Goal: Obtain resource: Download file/media

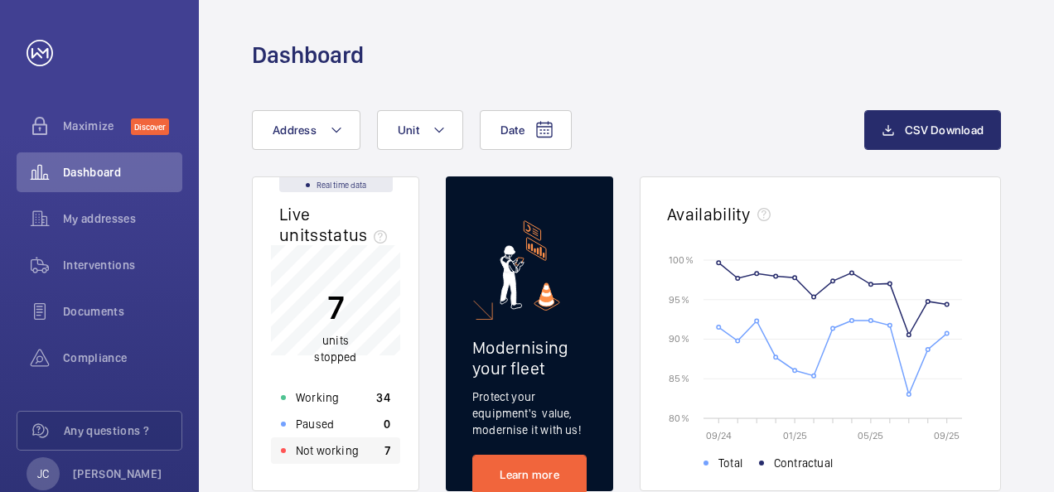
click at [305, 448] on p "Not working" at bounding box center [327, 450] width 63 height 17
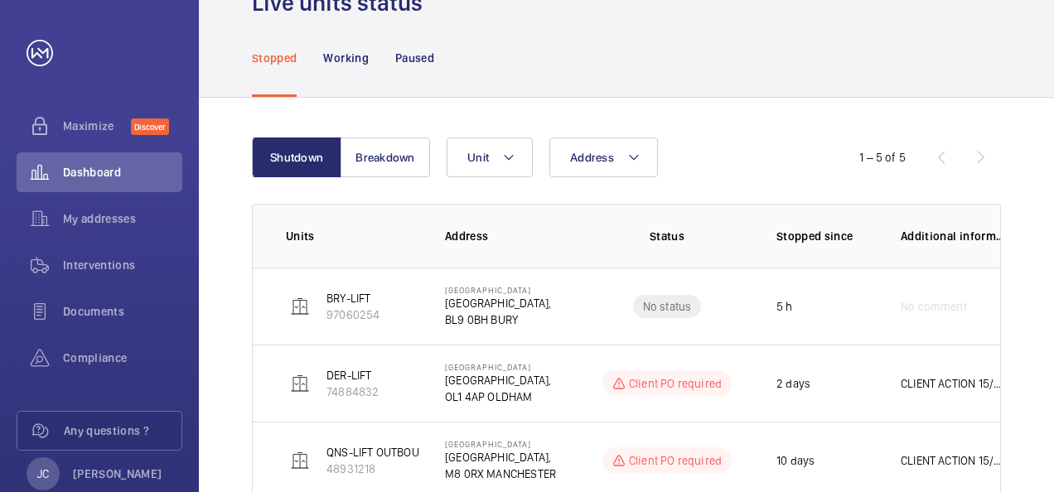
scroll to position [36, 0]
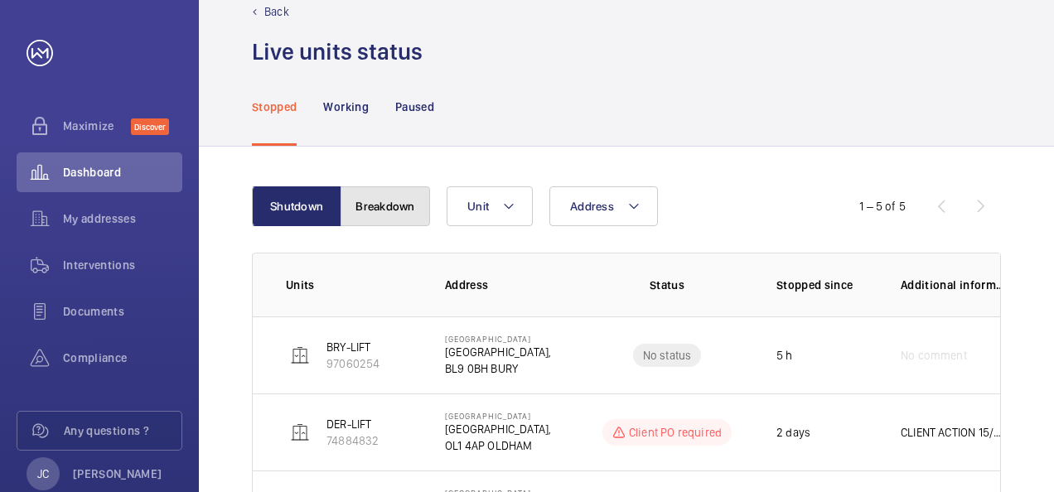
click at [390, 206] on button "Breakdown" at bounding box center [384, 206] width 89 height 40
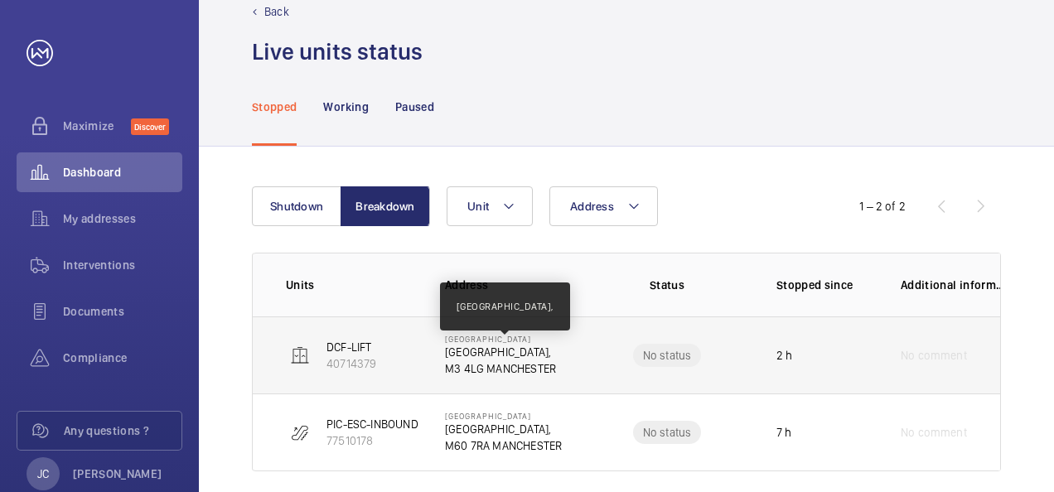
click at [452, 358] on p "[GEOGRAPHIC_DATA]," at bounding box center [500, 352] width 111 height 17
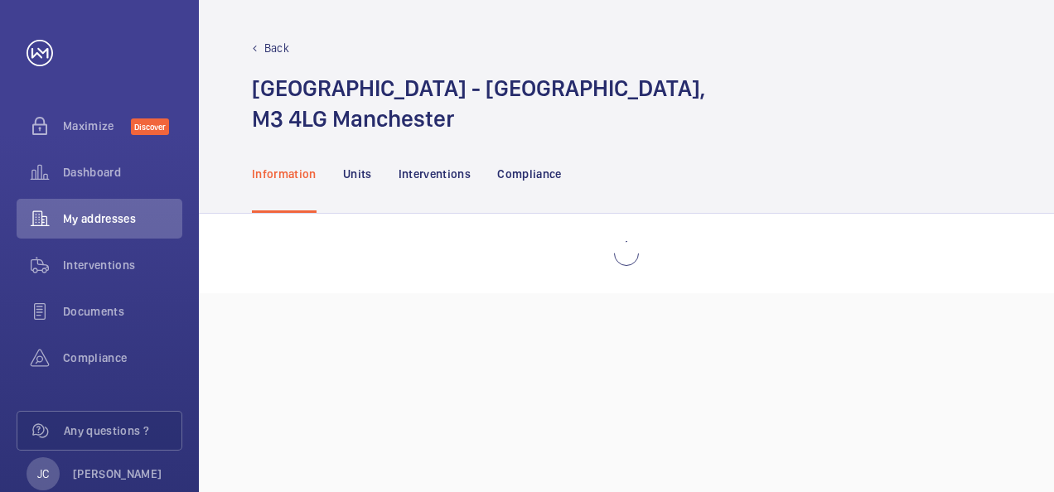
click at [452, 358] on div "Back [GEOGRAPHIC_DATA] - [GEOGRAPHIC_DATA], M3 4LG Manchester Information Units…" at bounding box center [626, 246] width 855 height 492
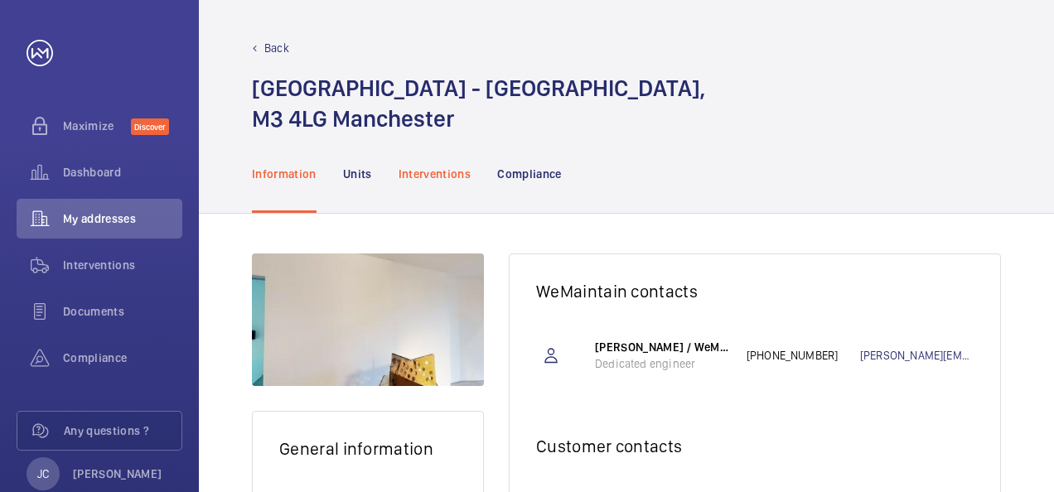
click at [435, 182] on p "Interventions" at bounding box center [434, 174] width 73 height 17
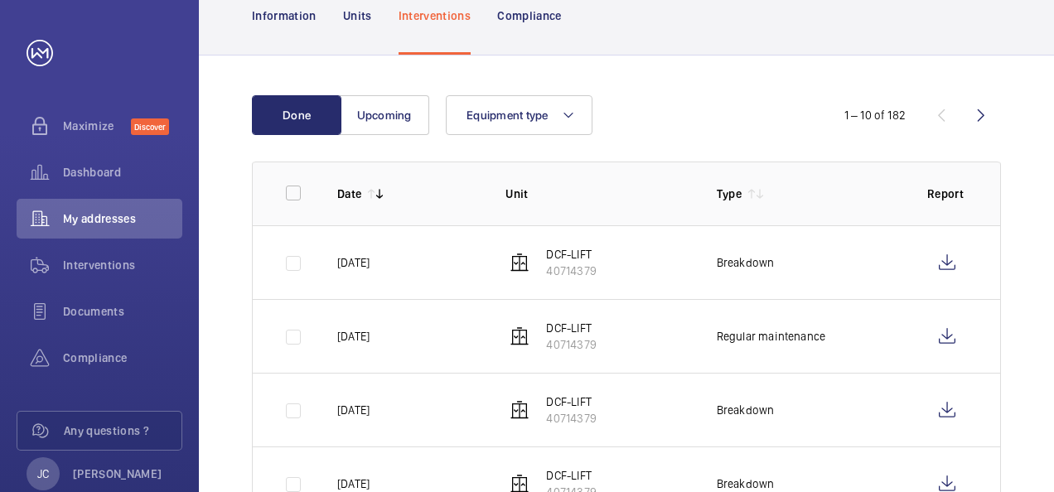
scroll to position [166, 0]
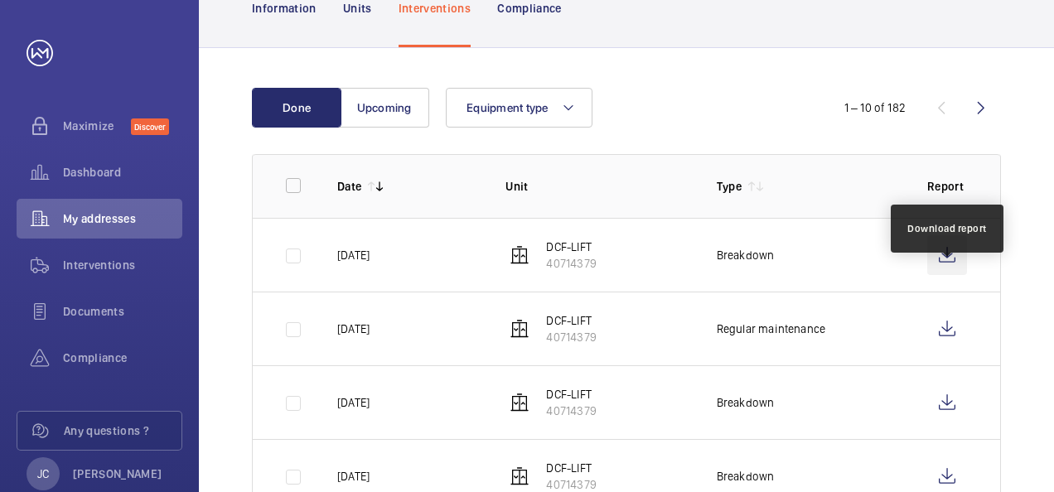
click at [950, 275] on wm-front-icon-button at bounding box center [947, 255] width 40 height 40
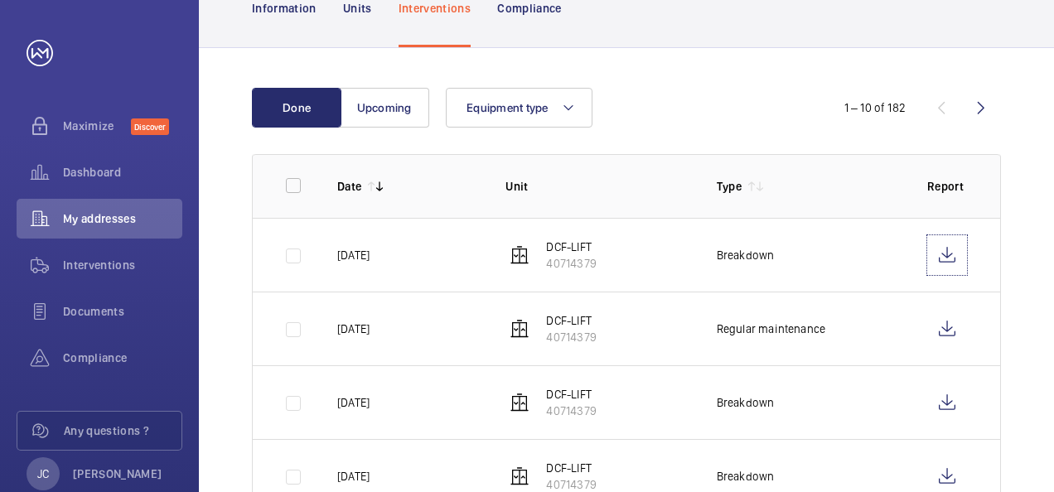
scroll to position [0, 0]
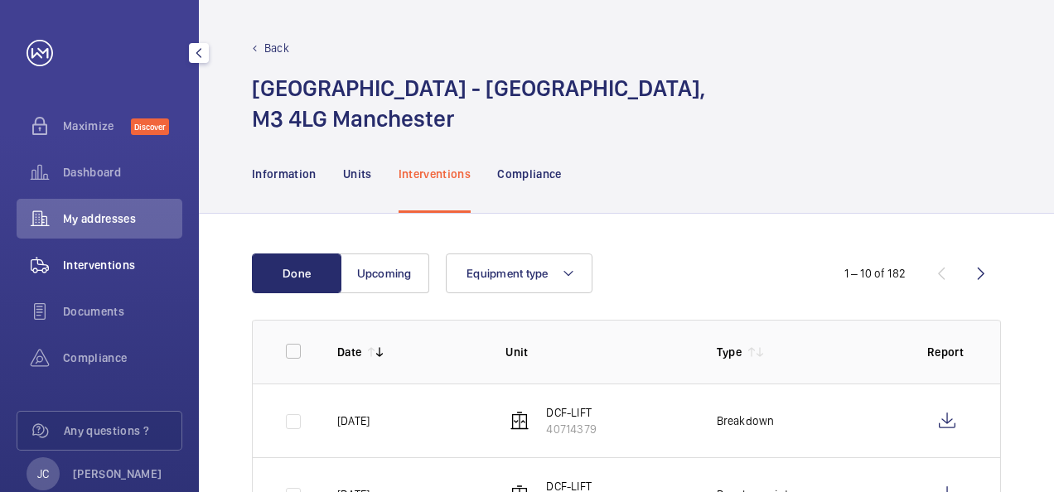
click at [94, 270] on span "Interventions" at bounding box center [122, 265] width 119 height 17
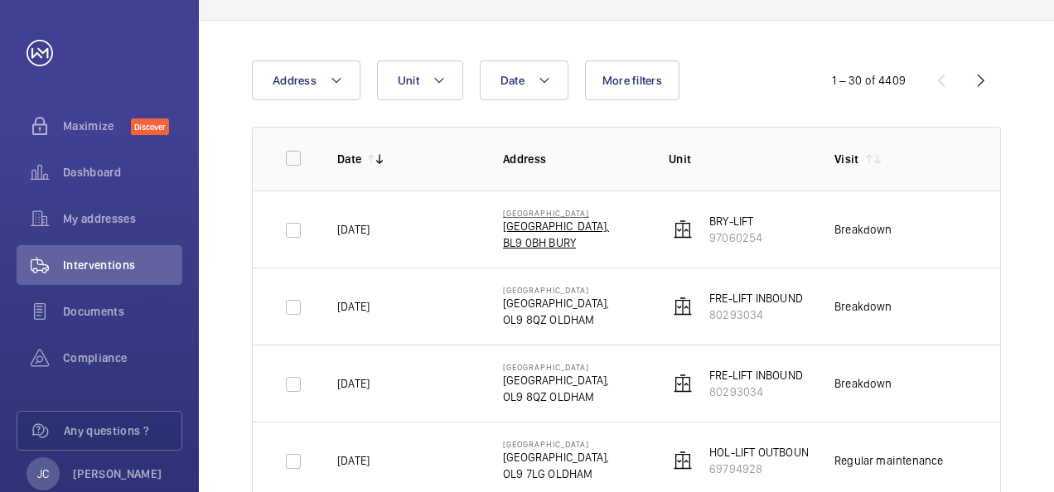
scroll to position [166, 0]
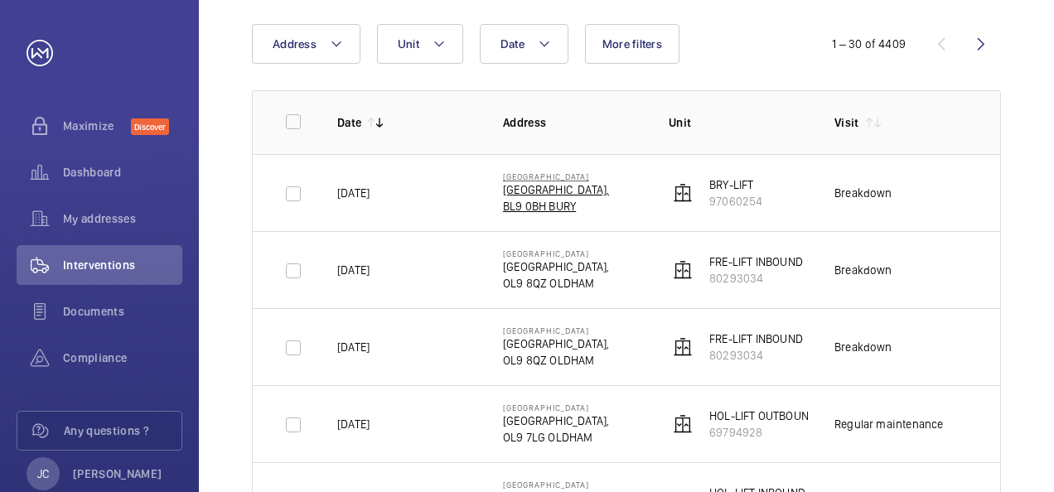
click at [530, 363] on p "OL9 8QZ OLDHAM" at bounding box center [556, 360] width 106 height 17
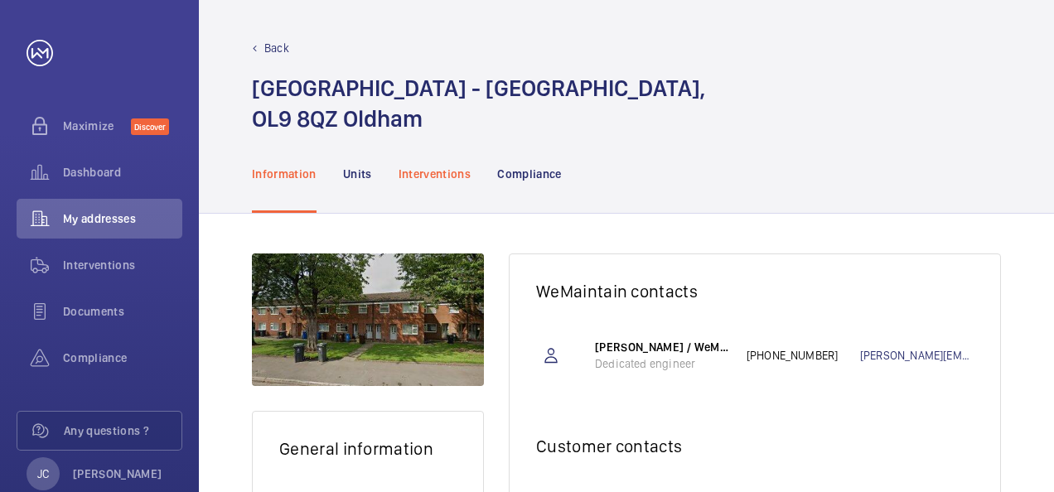
click at [444, 171] on p "Interventions" at bounding box center [434, 174] width 73 height 17
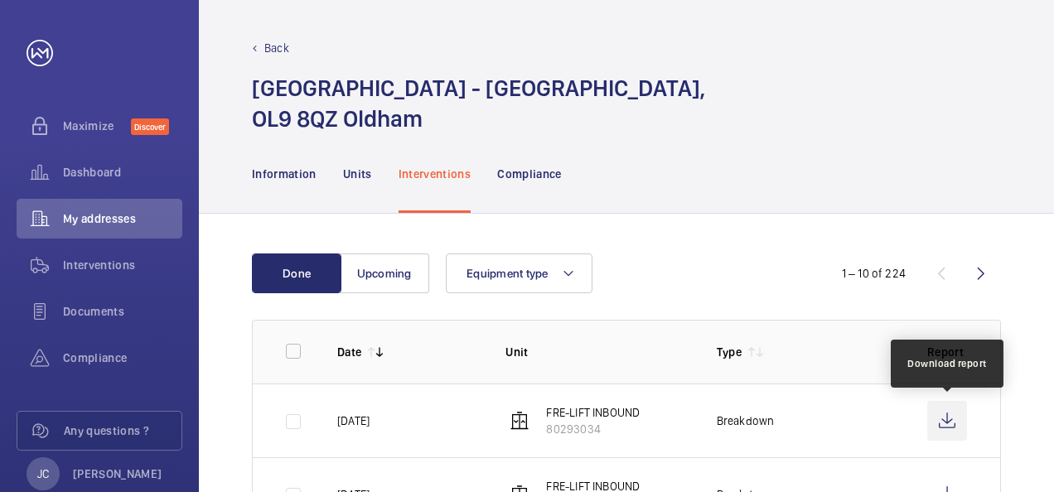
scroll to position [166, 0]
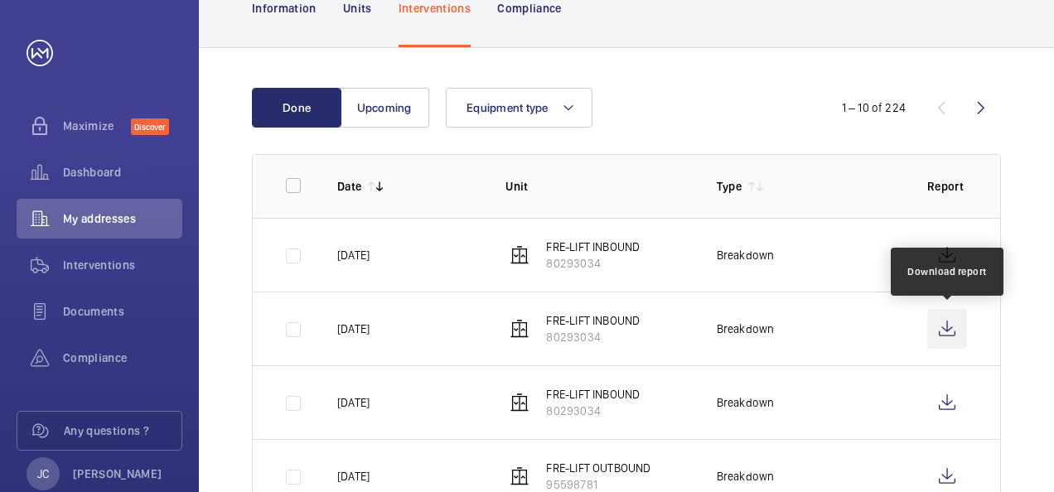
click at [948, 333] on wm-front-icon-button at bounding box center [947, 329] width 40 height 40
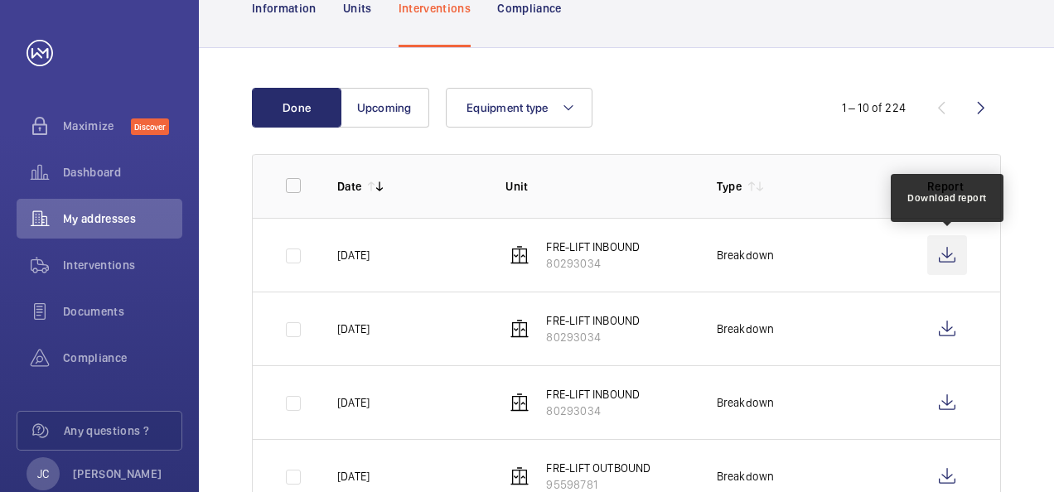
click at [948, 251] on wm-front-icon-button at bounding box center [947, 255] width 40 height 40
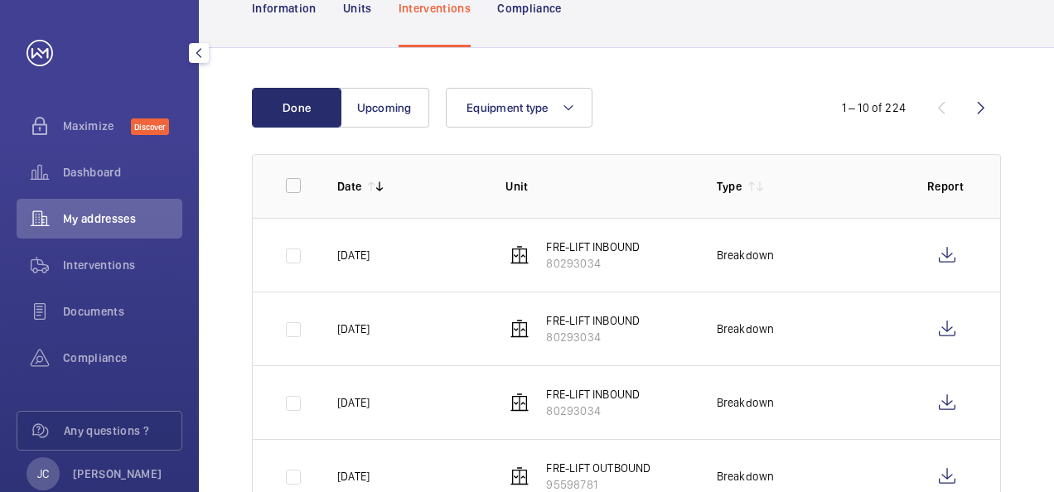
click at [200, 54] on mat-icon "button" at bounding box center [199, 52] width 20 height 13
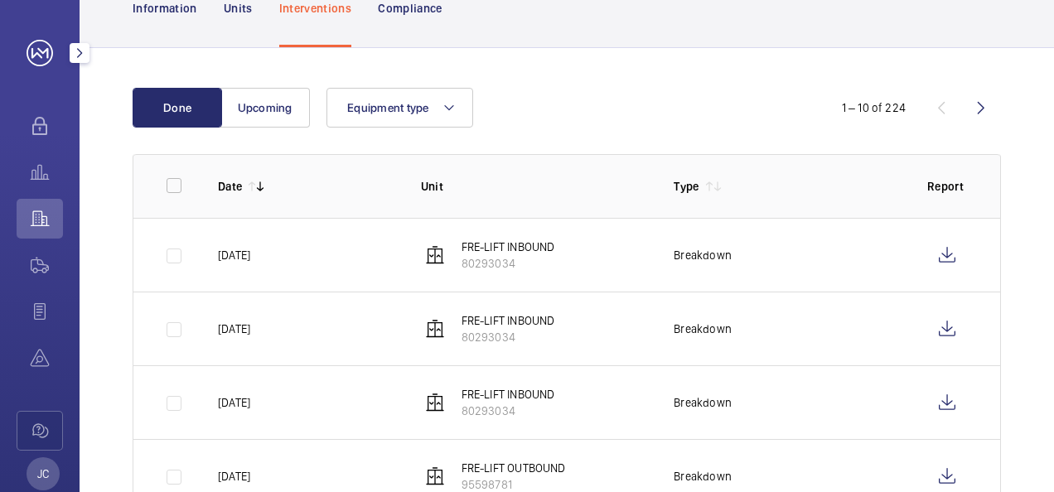
click at [75, 55] on mat-icon "button" at bounding box center [80, 52] width 20 height 13
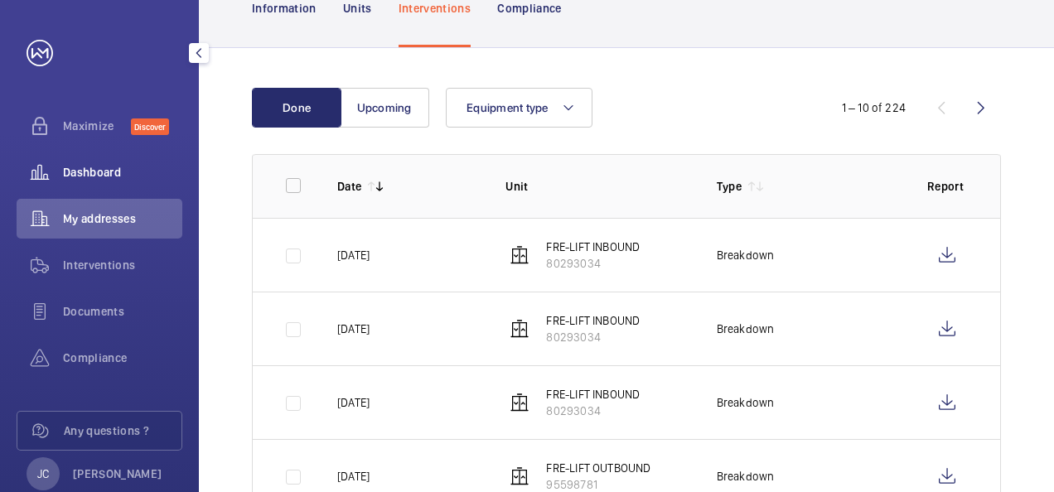
click at [93, 175] on span "Dashboard" at bounding box center [122, 172] width 119 height 17
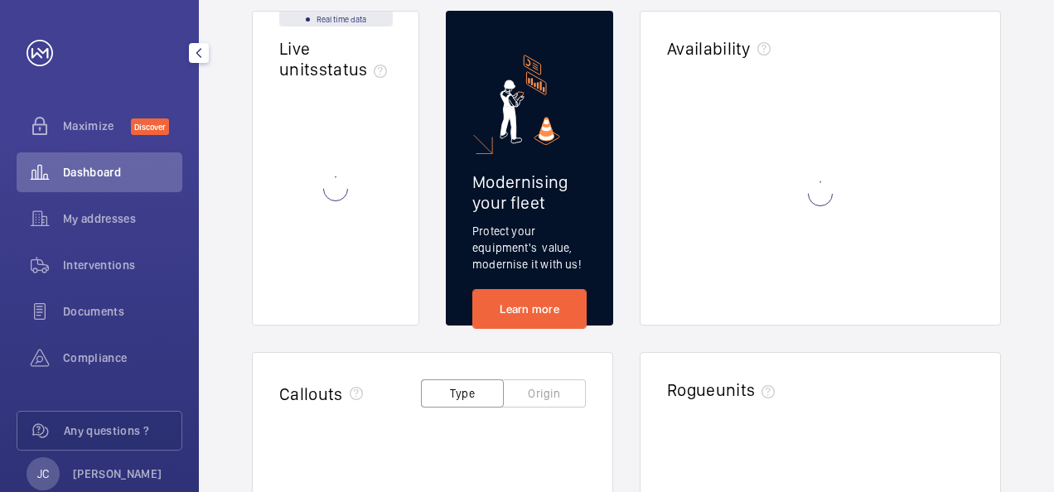
scroll to position [39, 0]
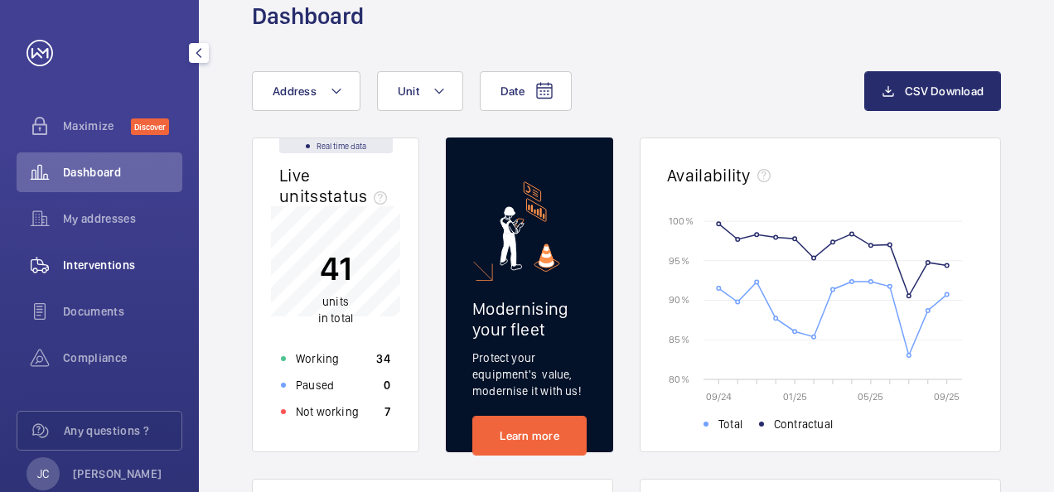
click at [68, 268] on span "Interventions" at bounding box center [122, 265] width 119 height 17
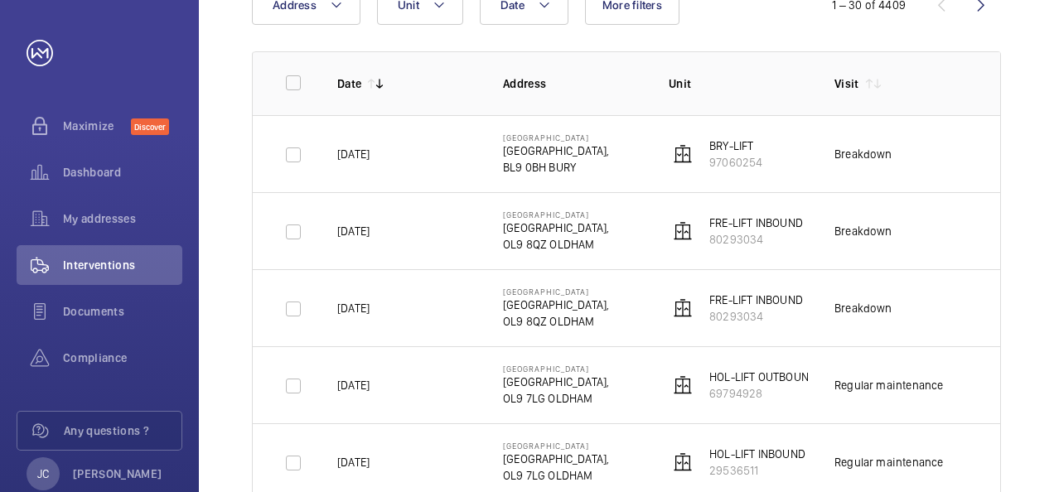
scroll to position [122, 0]
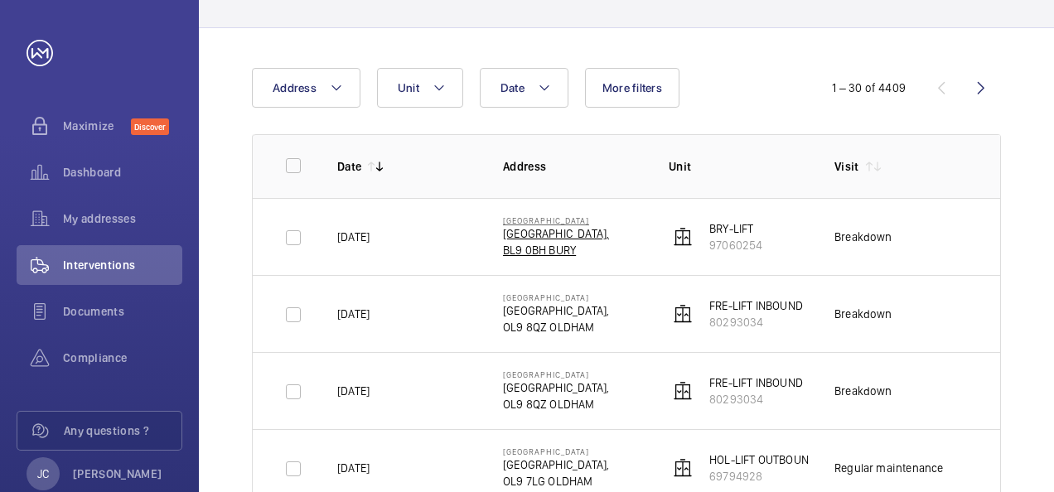
click at [562, 243] on p "BL9 0BH BURY" at bounding box center [556, 250] width 106 height 17
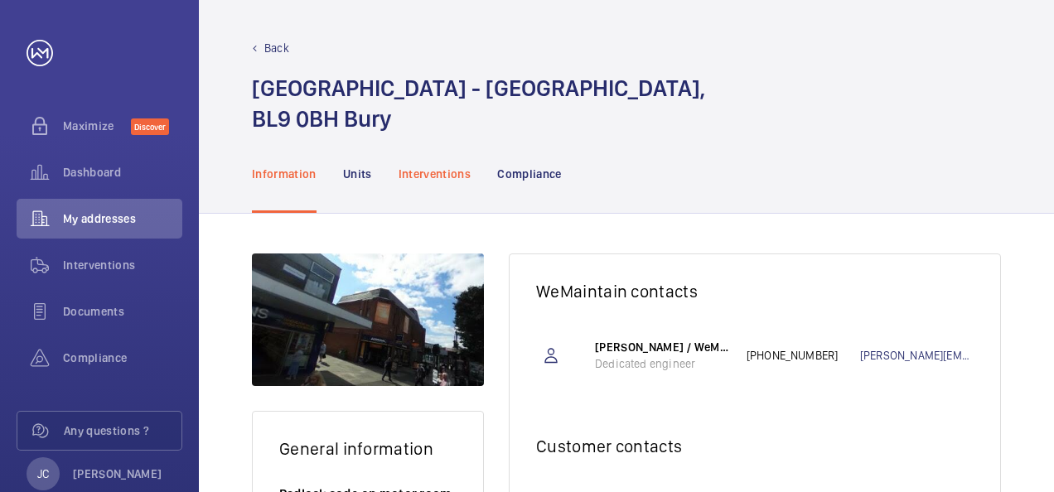
click at [449, 174] on p "Interventions" at bounding box center [434, 174] width 73 height 17
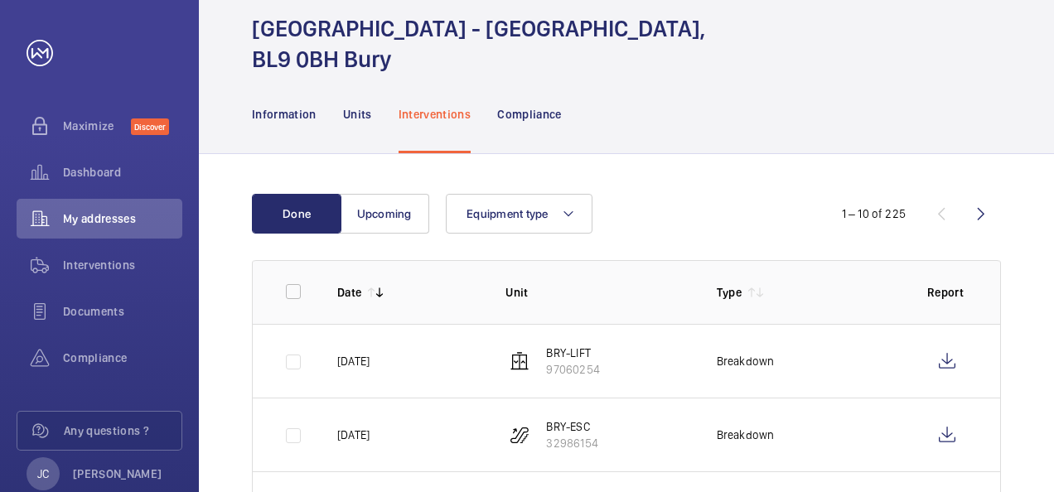
scroll to position [83, 0]
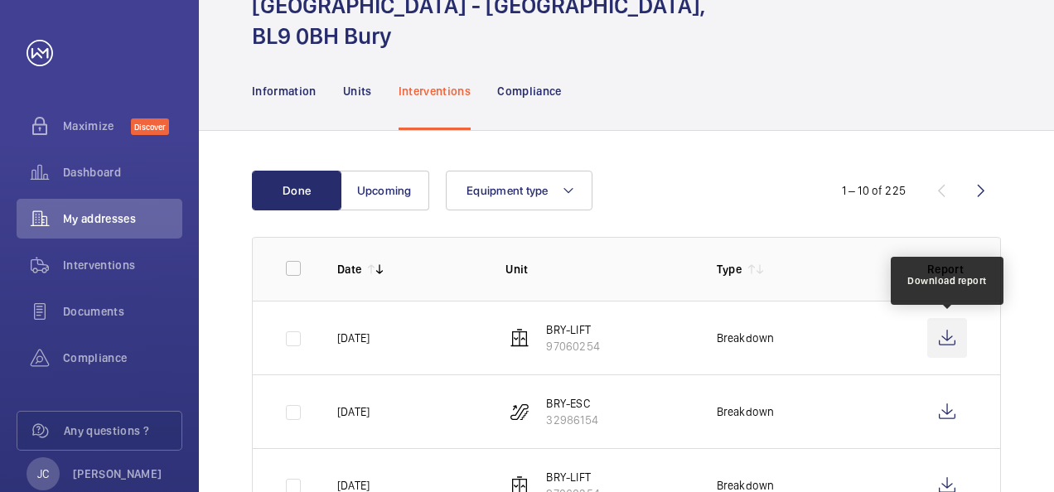
click at [950, 335] on wm-front-icon-button at bounding box center [947, 338] width 40 height 40
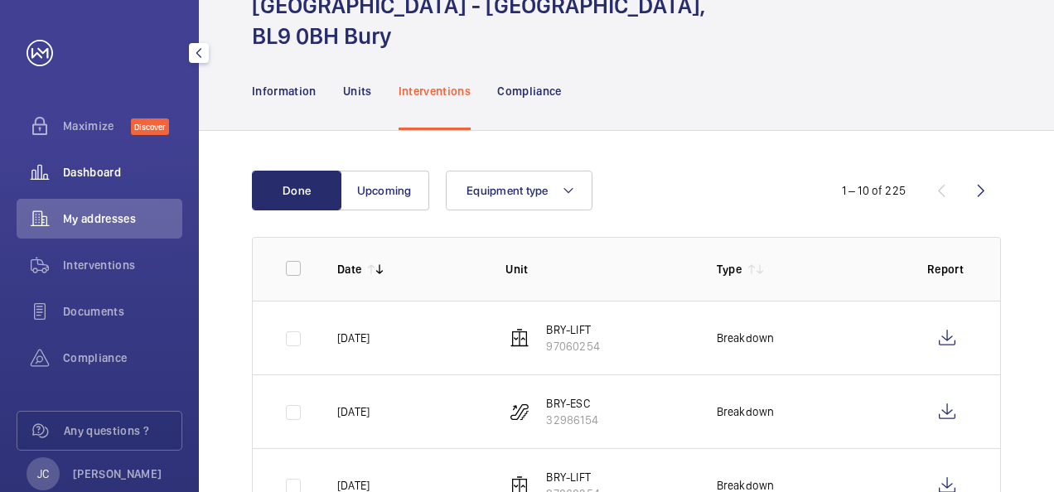
click at [74, 167] on span "Dashboard" at bounding box center [122, 172] width 119 height 17
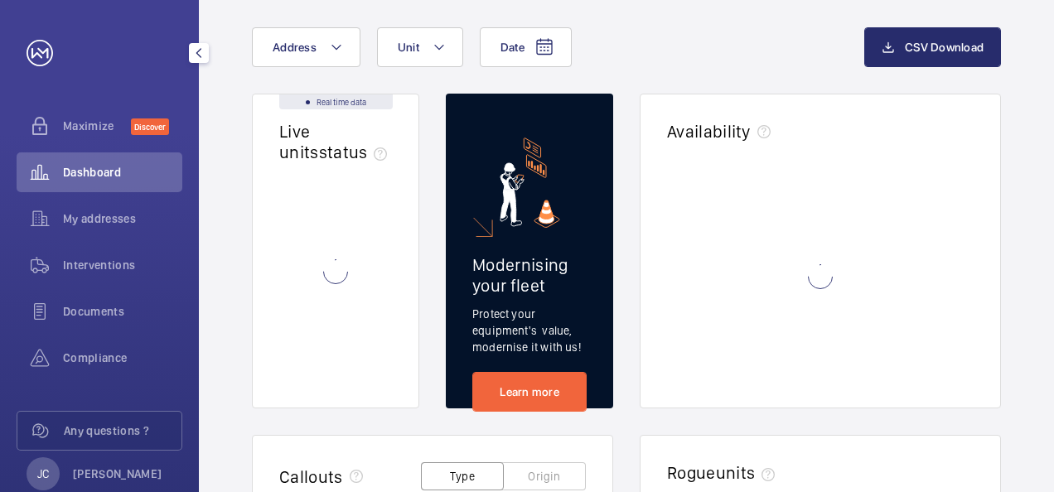
scroll to position [50, 0]
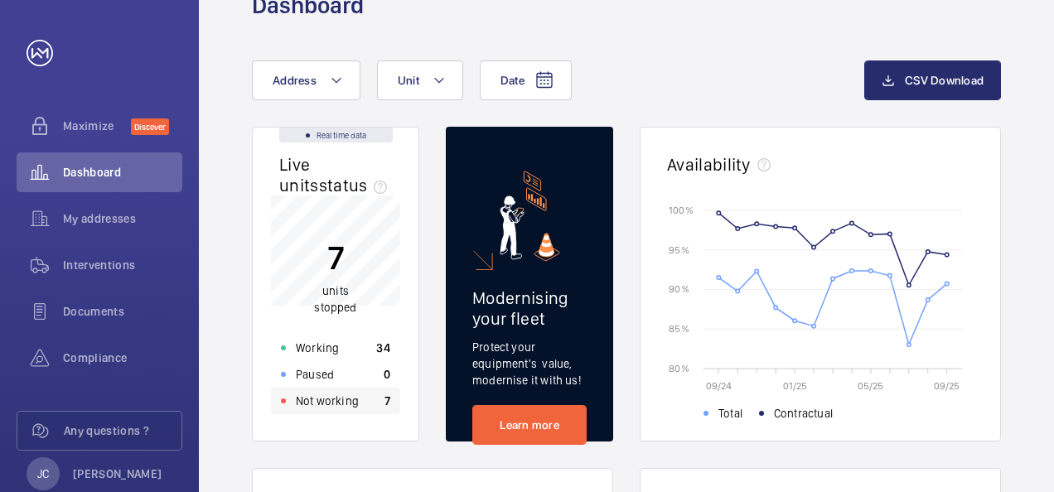
click at [312, 409] on div "Not working 7" at bounding box center [335, 401] width 129 height 27
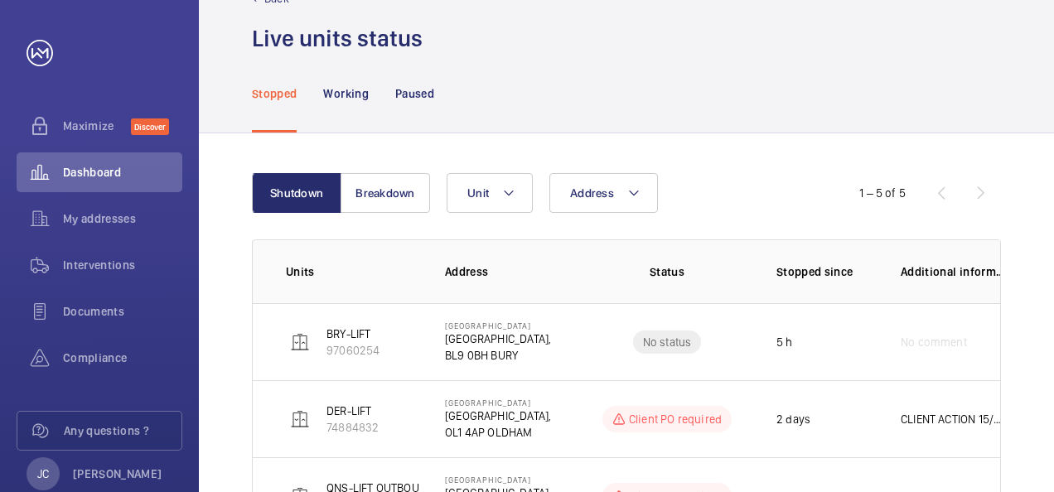
scroll to position [83, 0]
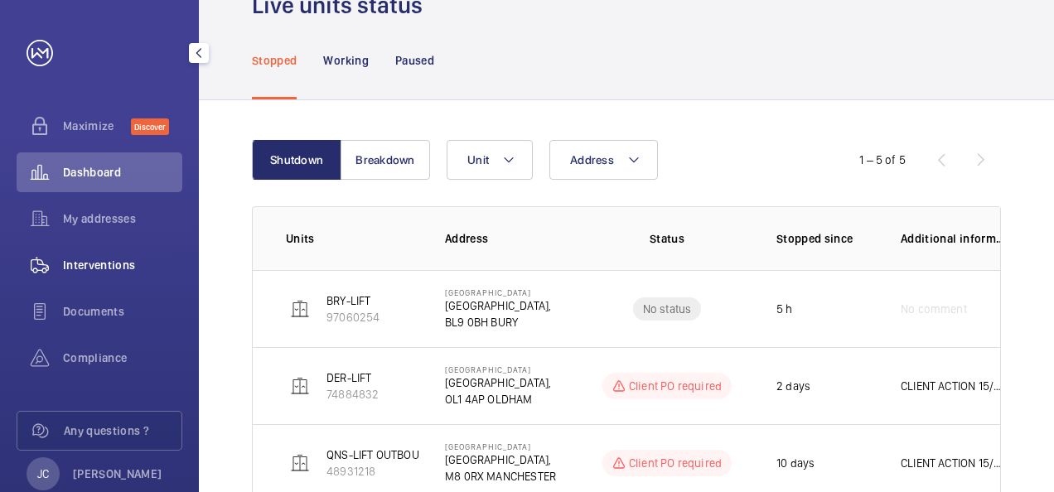
click at [114, 263] on span "Interventions" at bounding box center [122, 265] width 119 height 17
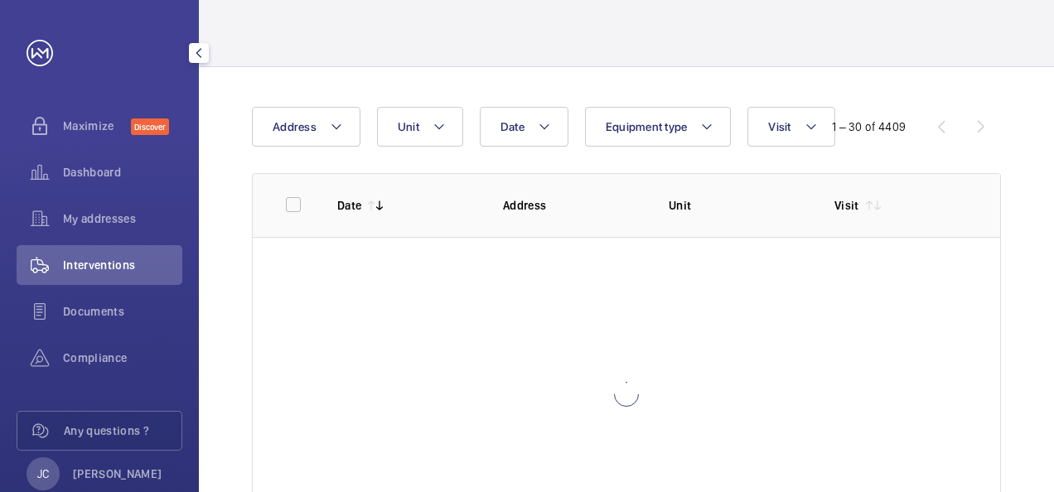
scroll to position [50, 0]
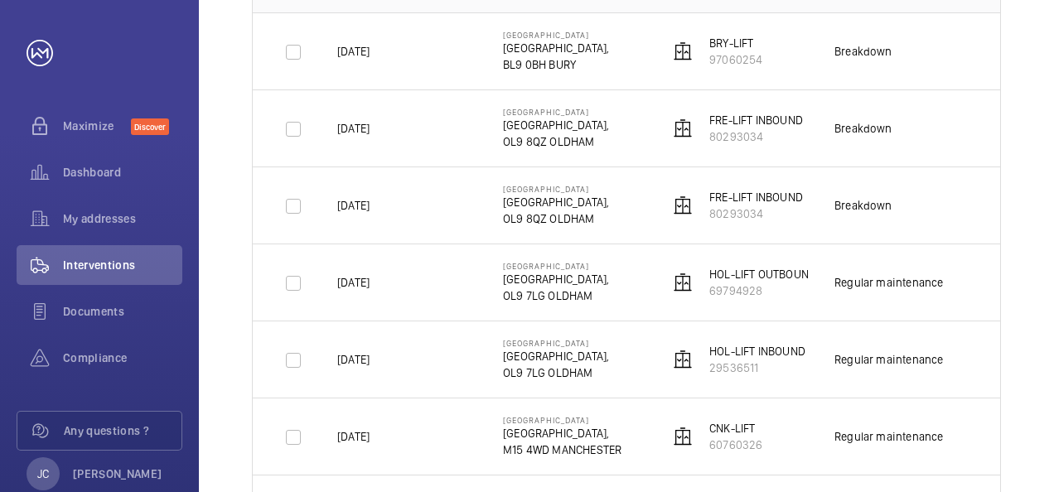
scroll to position [133, 0]
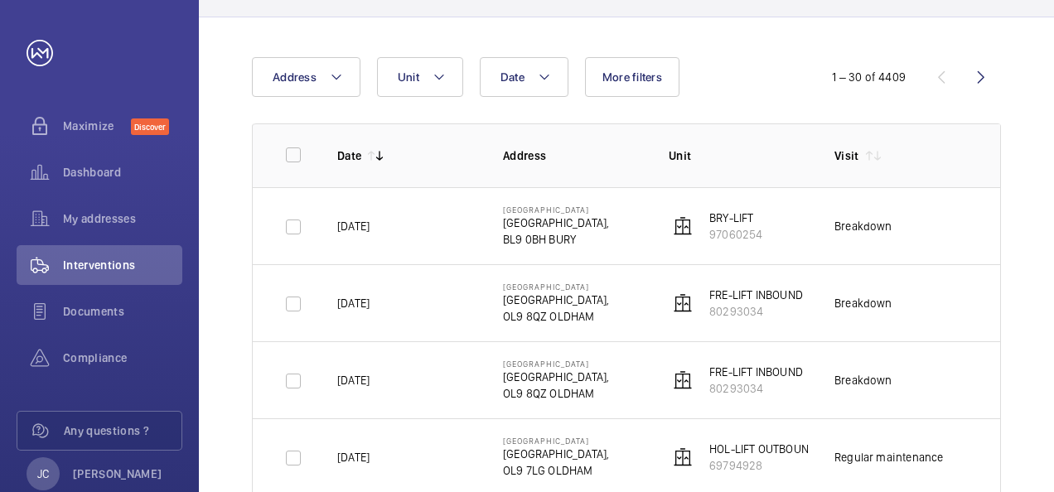
click at [118, 170] on span "Dashboard" at bounding box center [122, 172] width 119 height 17
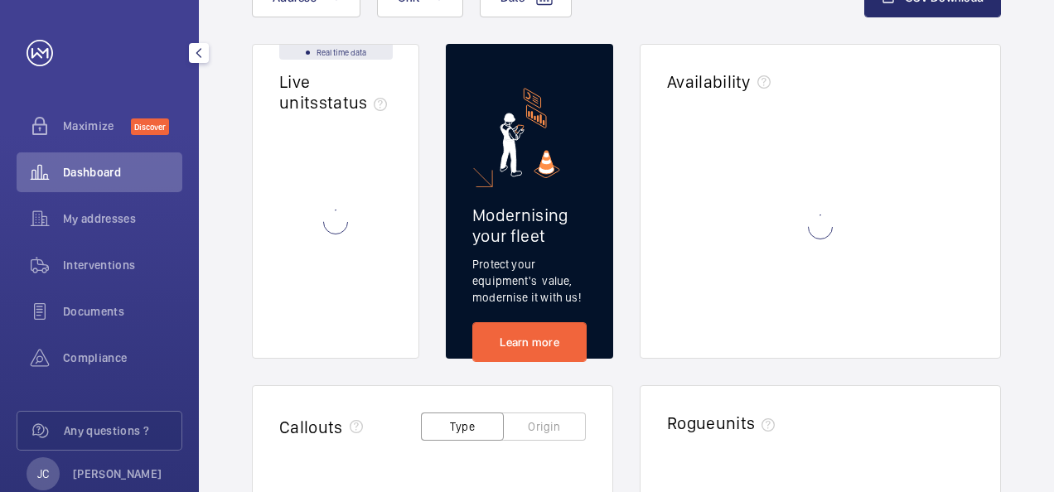
scroll to position [39, 0]
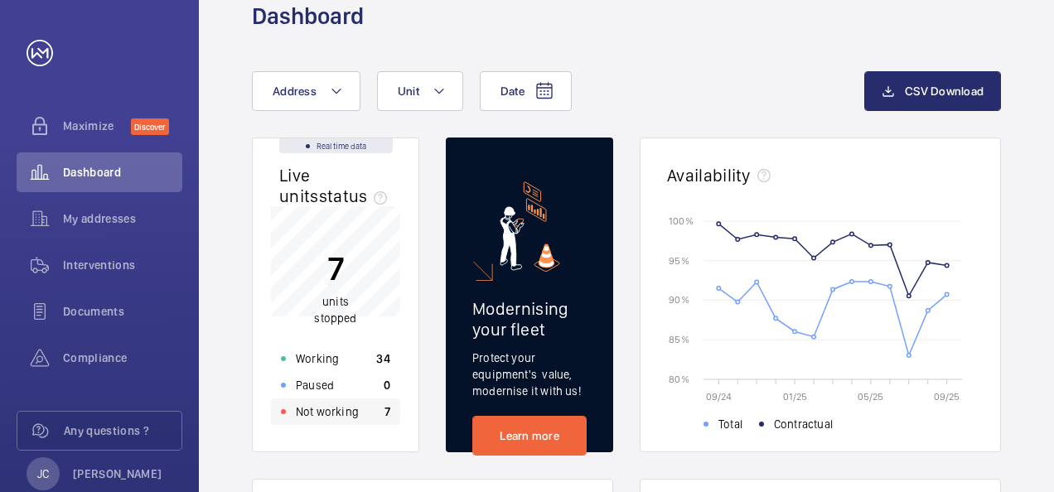
click at [315, 415] on p "Not working" at bounding box center [327, 411] width 63 height 17
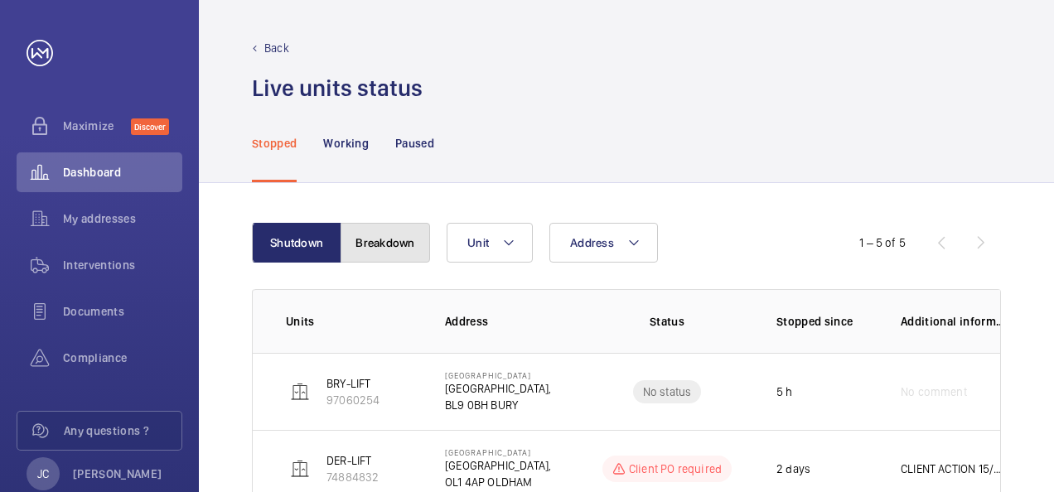
click at [397, 254] on button "Breakdown" at bounding box center [384, 243] width 89 height 40
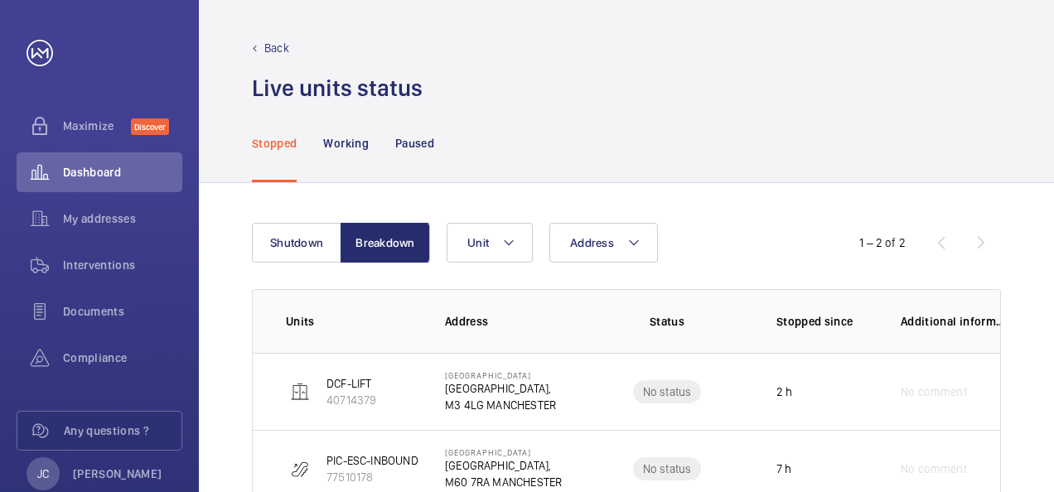
scroll to position [55, 0]
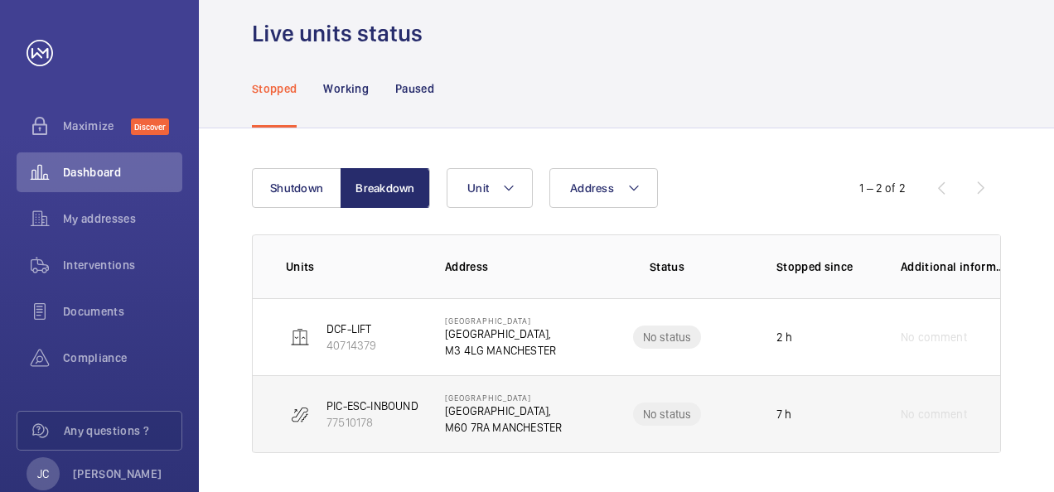
click at [521, 419] on p "M60 7RA MANCHESTER" at bounding box center [503, 427] width 117 height 17
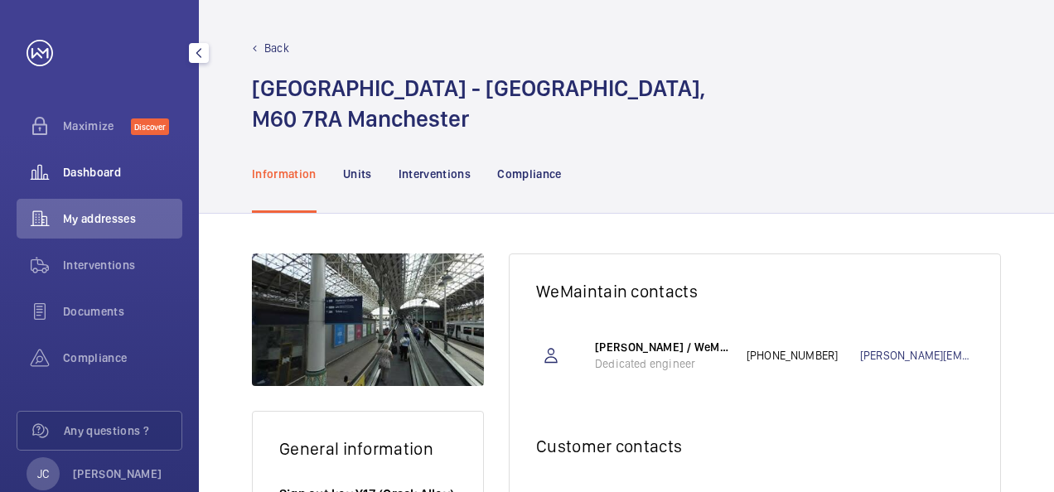
click at [81, 179] on span "Dashboard" at bounding box center [122, 172] width 119 height 17
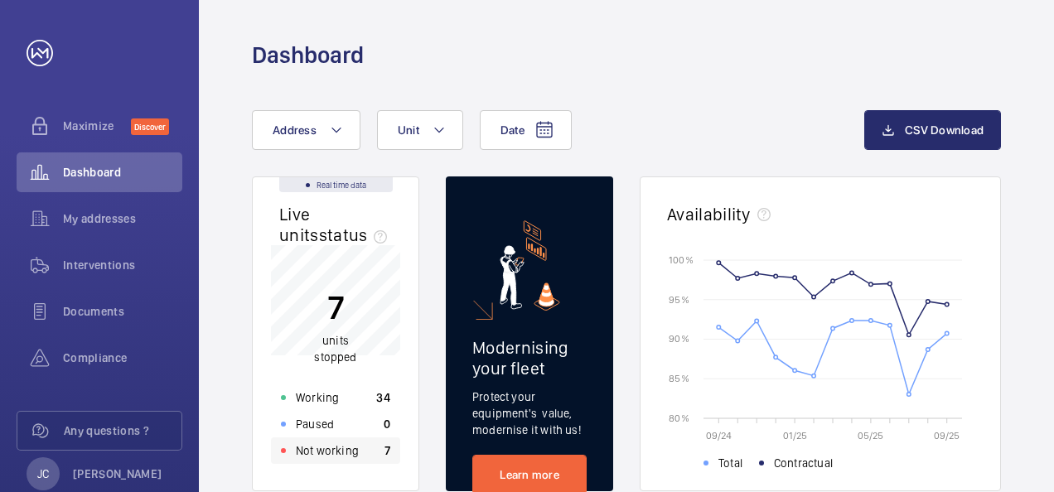
click at [338, 457] on p "Not working" at bounding box center [327, 450] width 63 height 17
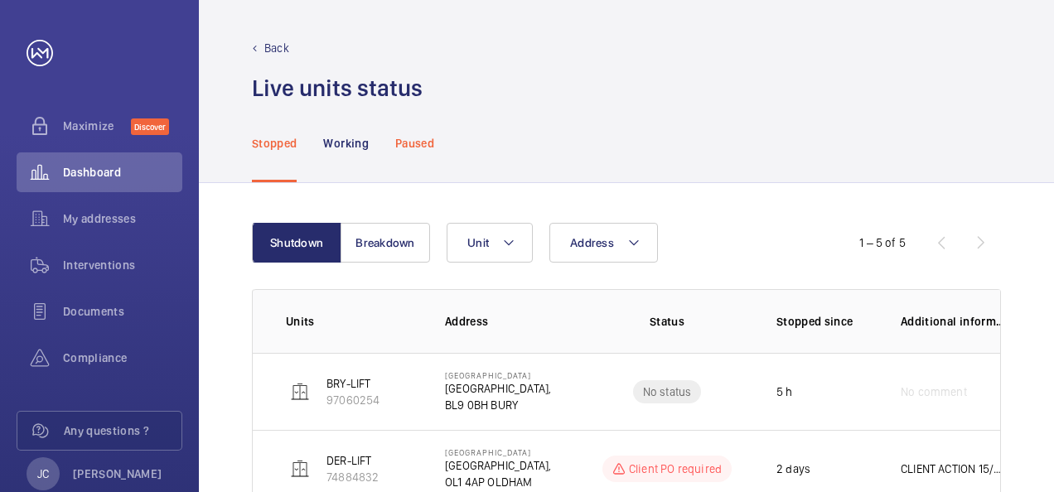
click at [423, 142] on p "Paused" at bounding box center [414, 143] width 39 height 17
